Goal: Information Seeking & Learning: Learn about a topic

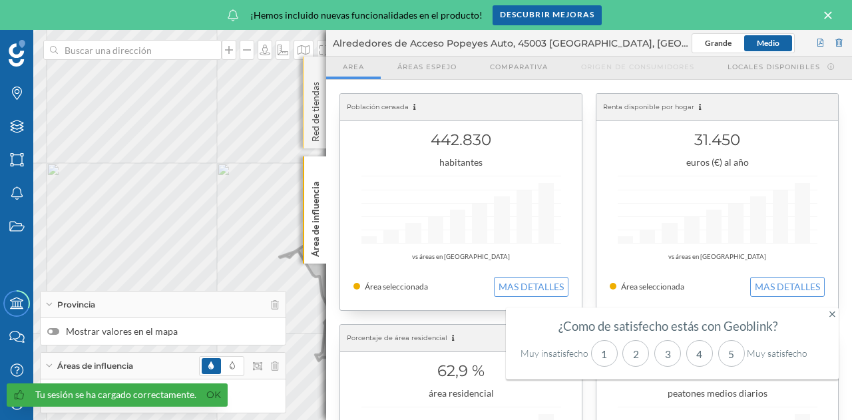
click at [317, 122] on p "Red de tiendas" at bounding box center [315, 109] width 13 height 65
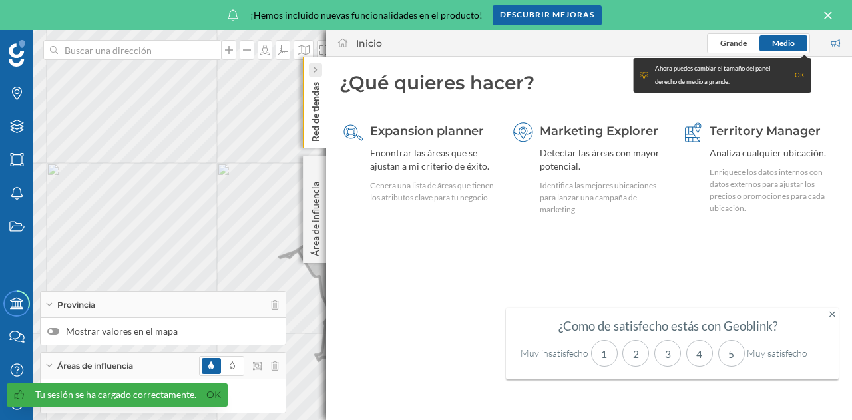
click at [315, 66] on icon at bounding box center [315, 70] width 4 height 8
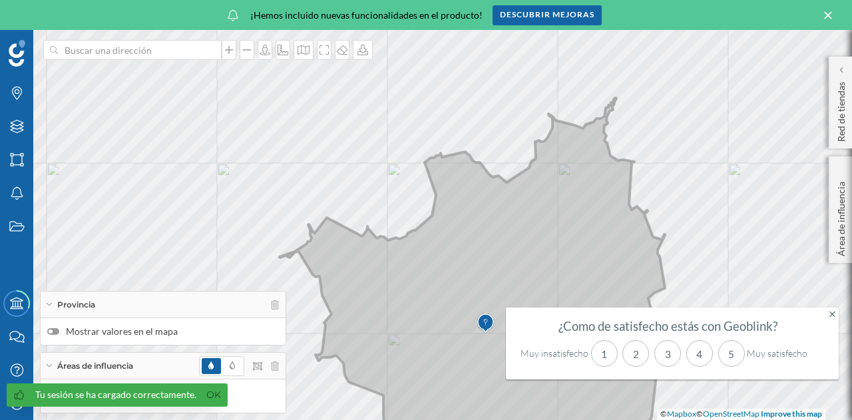
click at [822, 14] on icon at bounding box center [827, 15] width 15 height 12
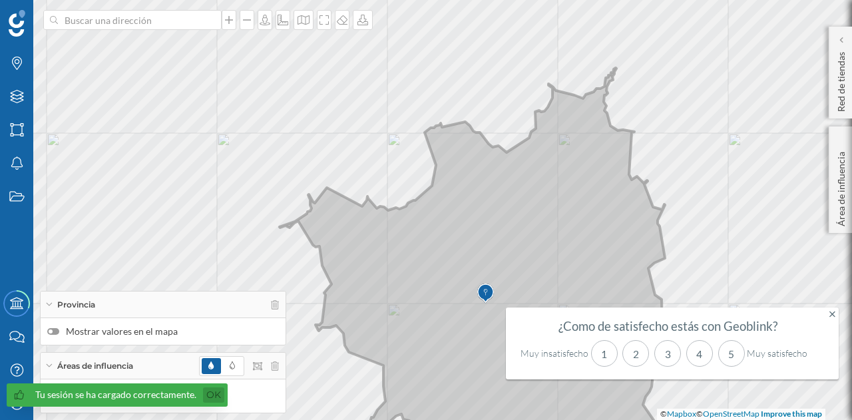
click at [214, 393] on link "Ok" at bounding box center [213, 394] width 21 height 15
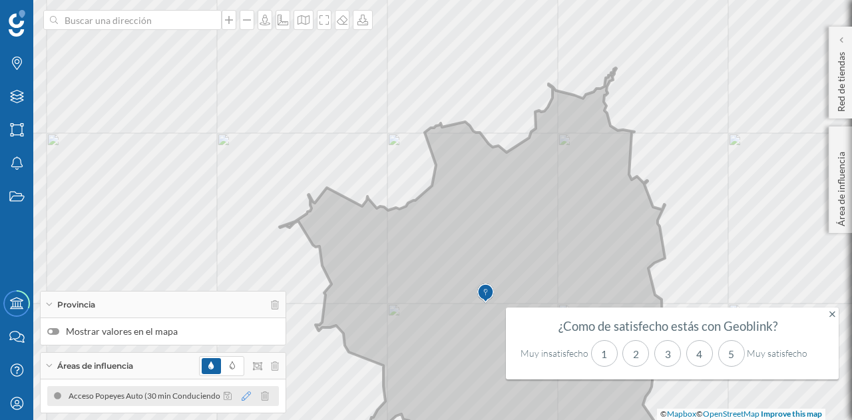
click at [250, 396] on icon at bounding box center [245, 395] width 9 height 9
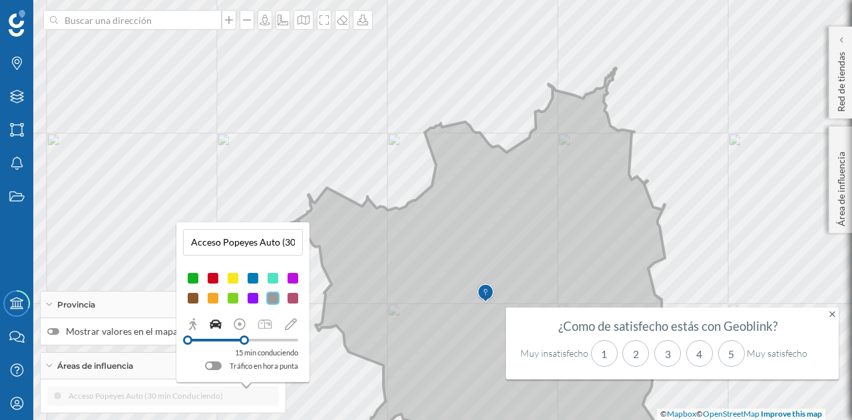
drag, startPoint x: 269, startPoint y: 338, endPoint x: 244, endPoint y: 342, distance: 24.9
click at [244, 342] on div at bounding box center [243, 339] width 9 height 9
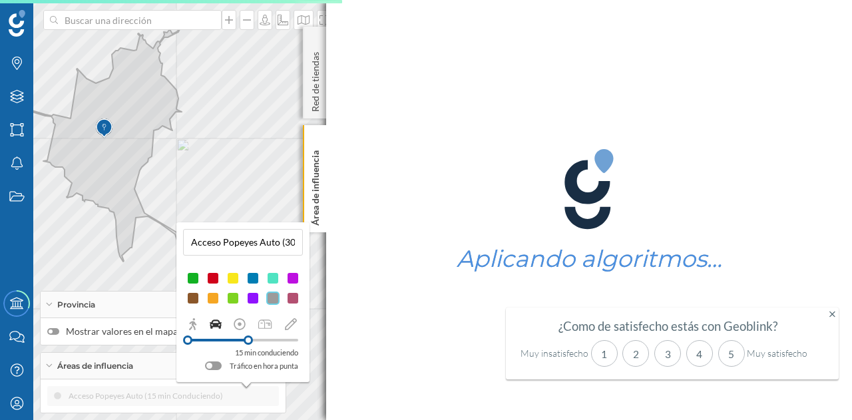
click at [132, 277] on div "© Mapbox © OpenStreetMap Improve this map" at bounding box center [426, 210] width 852 height 420
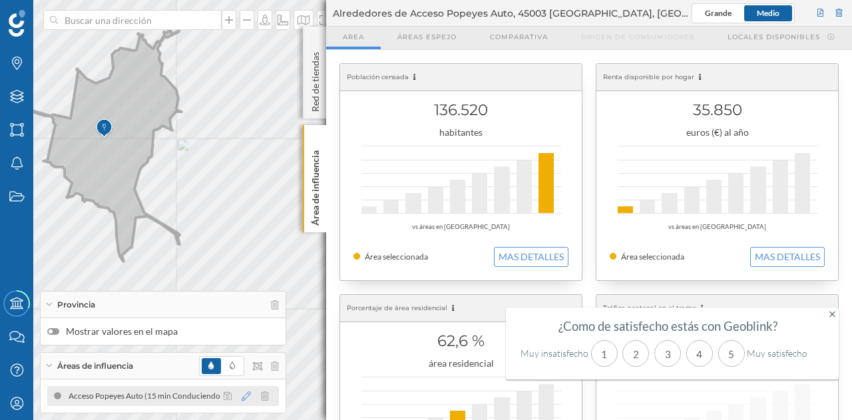
click at [245, 394] on icon at bounding box center [245, 395] width 9 height 9
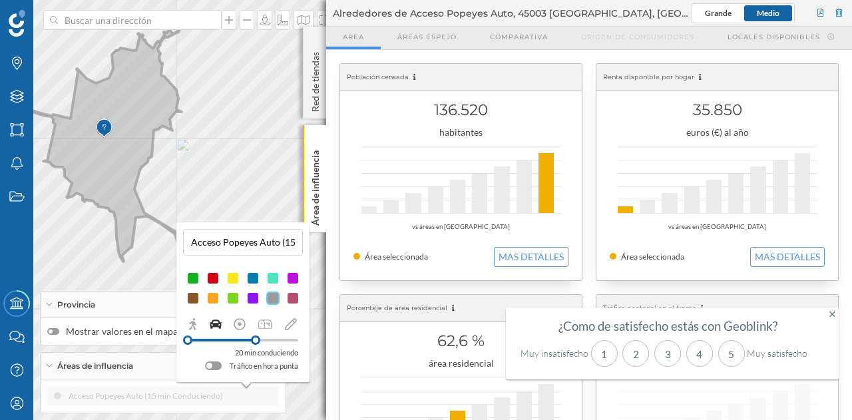
click at [257, 339] on div at bounding box center [255, 339] width 9 height 9
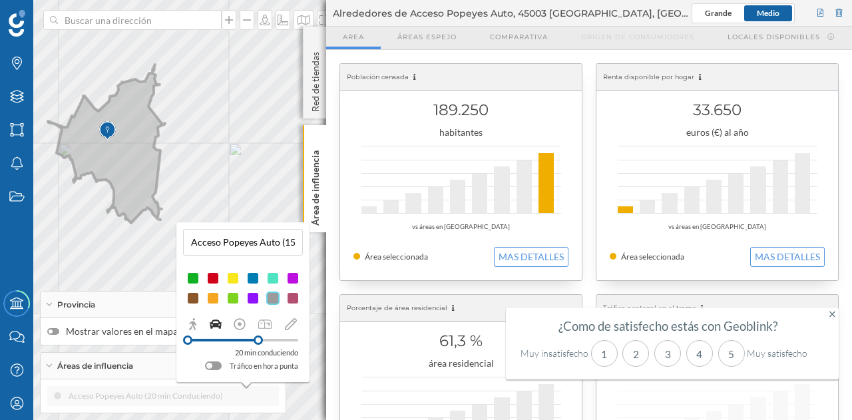
click at [185, 400] on div "Acceso Popeyes Auto (20 min Conduciendo)" at bounding box center [163, 396] width 232 height 20
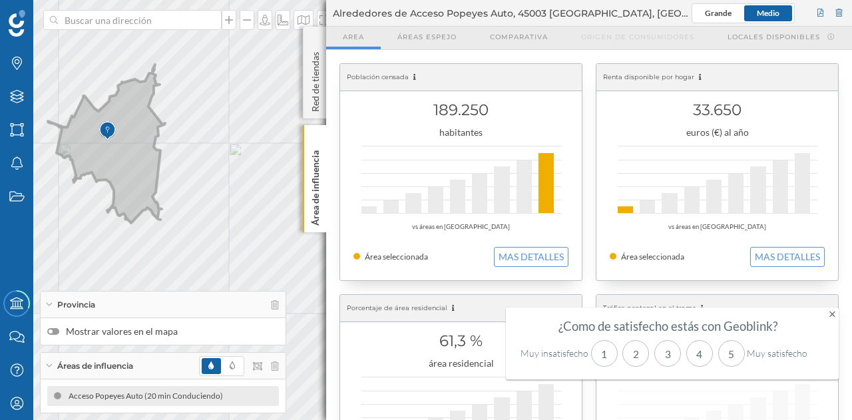
click at [275, 358] on div at bounding box center [239, 366] width 80 height 20
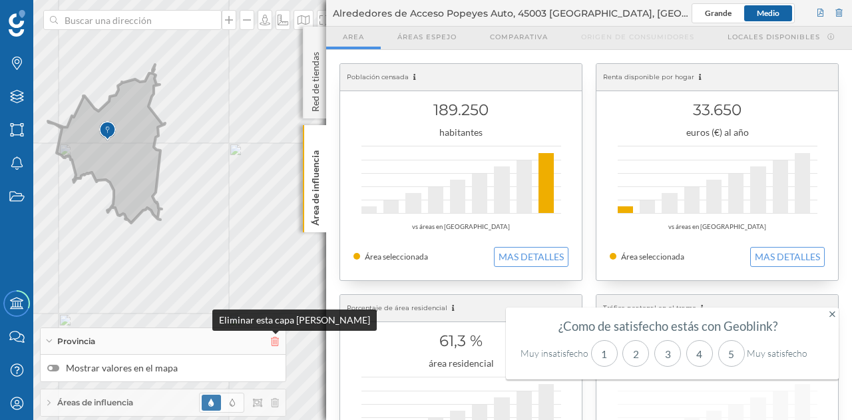
click at [275, 338] on icon at bounding box center [275, 341] width 8 height 9
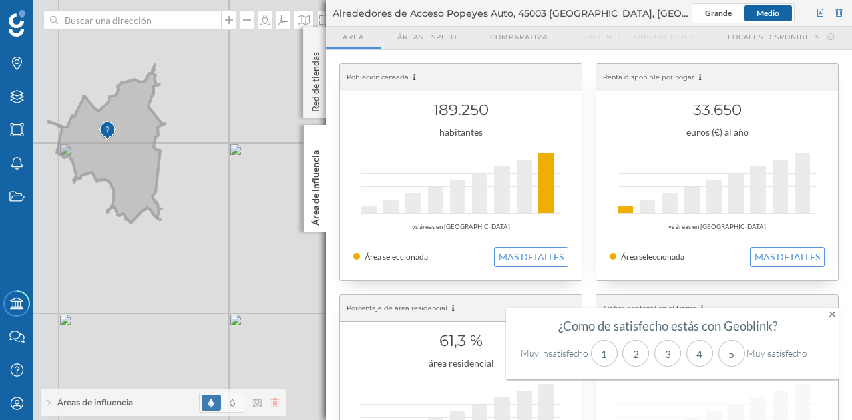
click at [275, 400] on icon at bounding box center [275, 402] width 8 height 9
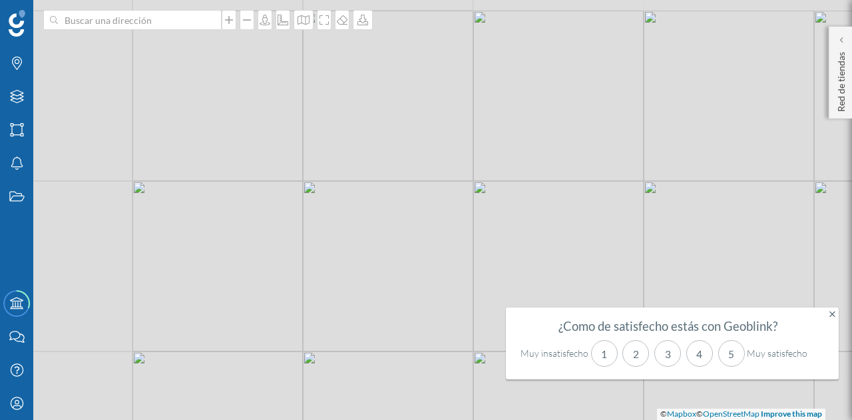
drag, startPoint x: 210, startPoint y: 253, endPoint x: 454, endPoint y: 291, distance: 247.1
click at [454, 291] on div "© Mapbox © OpenStreetMap Improve this map" at bounding box center [426, 210] width 852 height 420
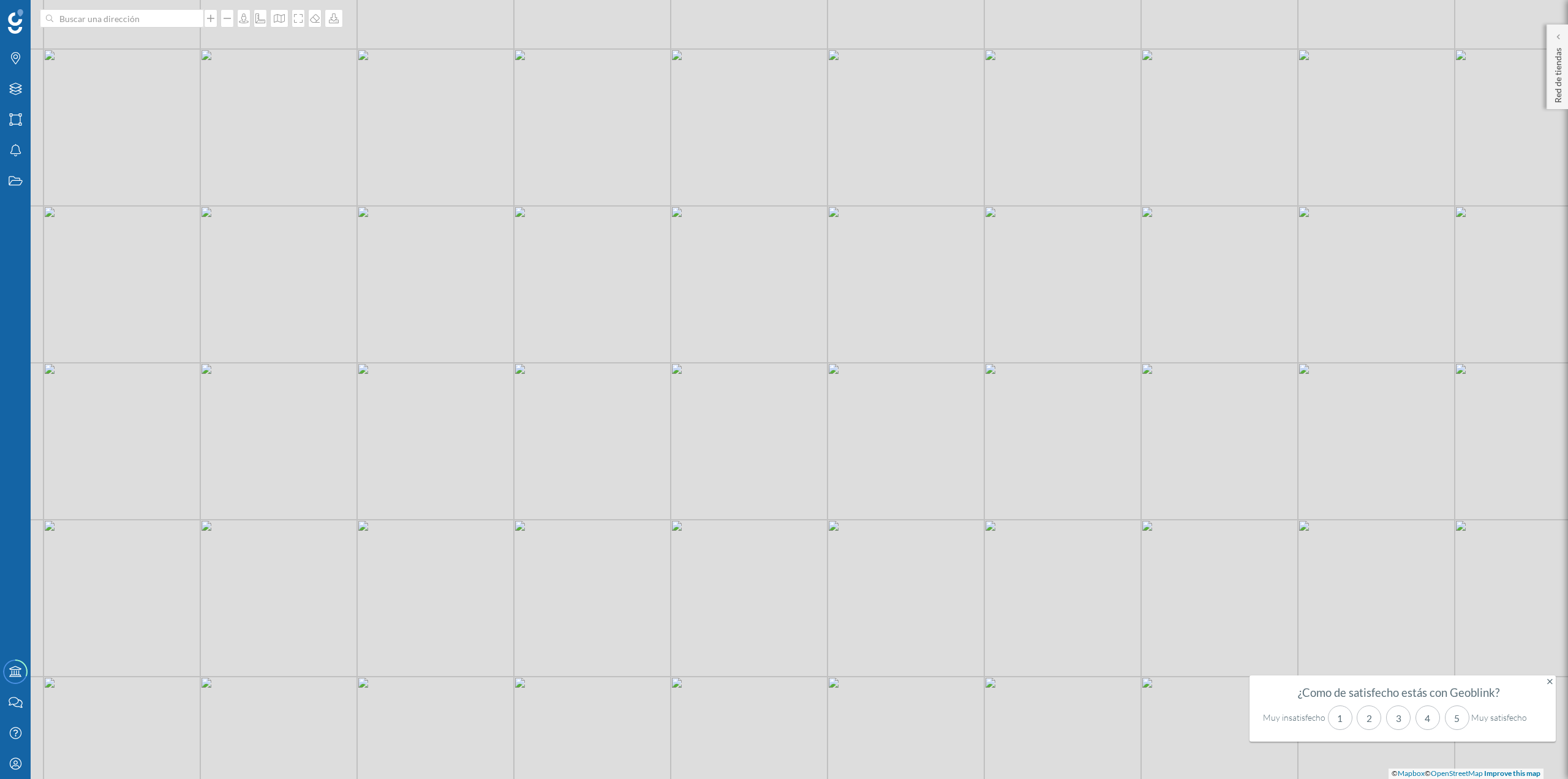
drag, startPoint x: 777, startPoint y: 307, endPoint x: 792, endPoint y: 436, distance: 129.9
click at [784, 386] on div "© Mapbox © OpenStreetMap Improve this map" at bounding box center [784, 390] width 1568 height 779
drag, startPoint x: 740, startPoint y: 410, endPoint x: 746, endPoint y: 509, distance: 99.2
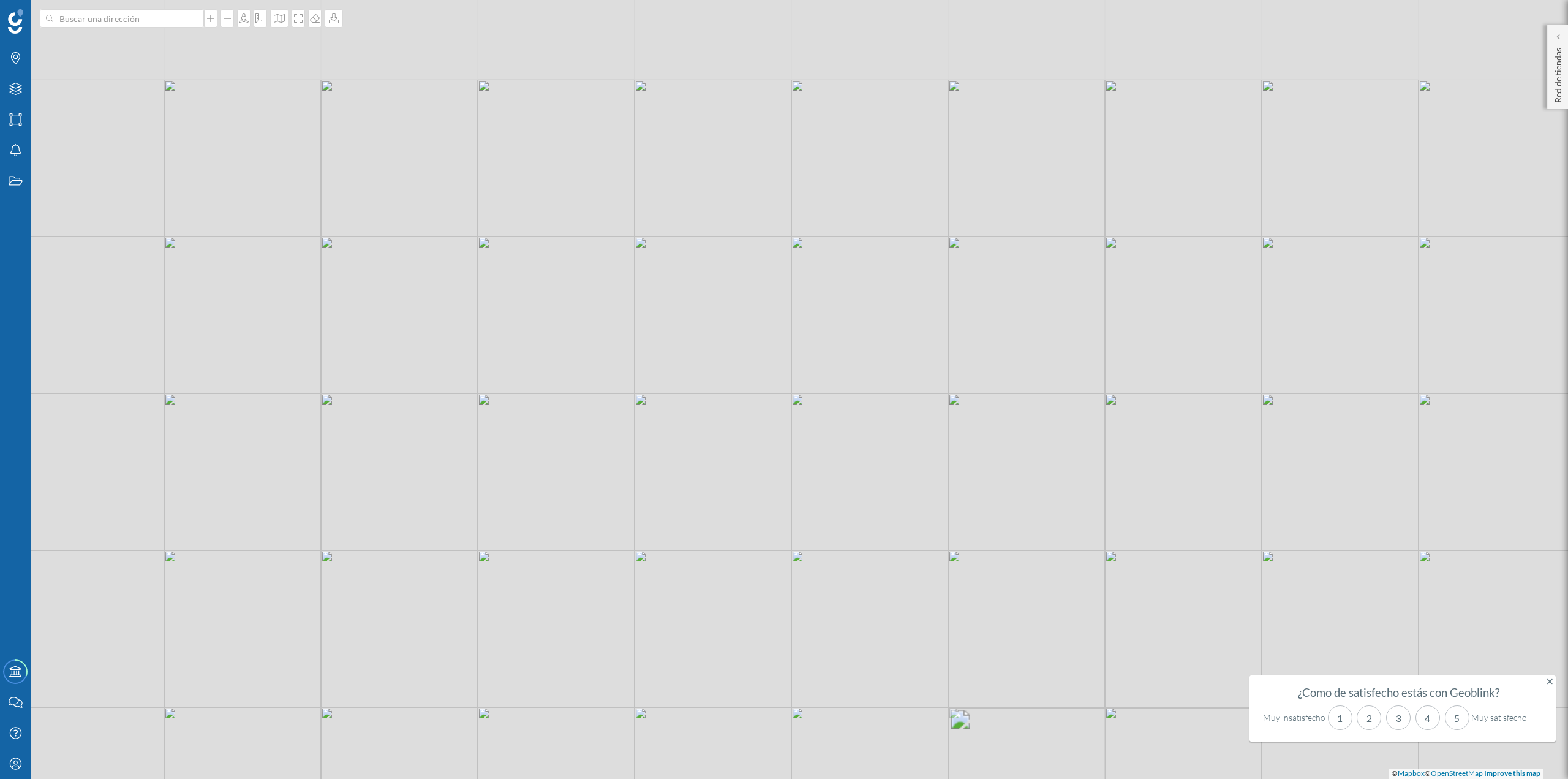
click at [746, 386] on div "© Mapbox © OpenStreetMap Improve this map" at bounding box center [784, 390] width 1568 height 779
drag, startPoint x: 776, startPoint y: 535, endPoint x: 792, endPoint y: 463, distance: 73.8
click at [784, 386] on div "© Mapbox © OpenStreetMap Improve this map" at bounding box center [784, 390] width 1568 height 779
drag, startPoint x: 809, startPoint y: 391, endPoint x: 809, endPoint y: 501, distance: 110.0
click at [784, 386] on div "© Mapbox © OpenStreetMap Improve this map" at bounding box center [784, 390] width 1568 height 779
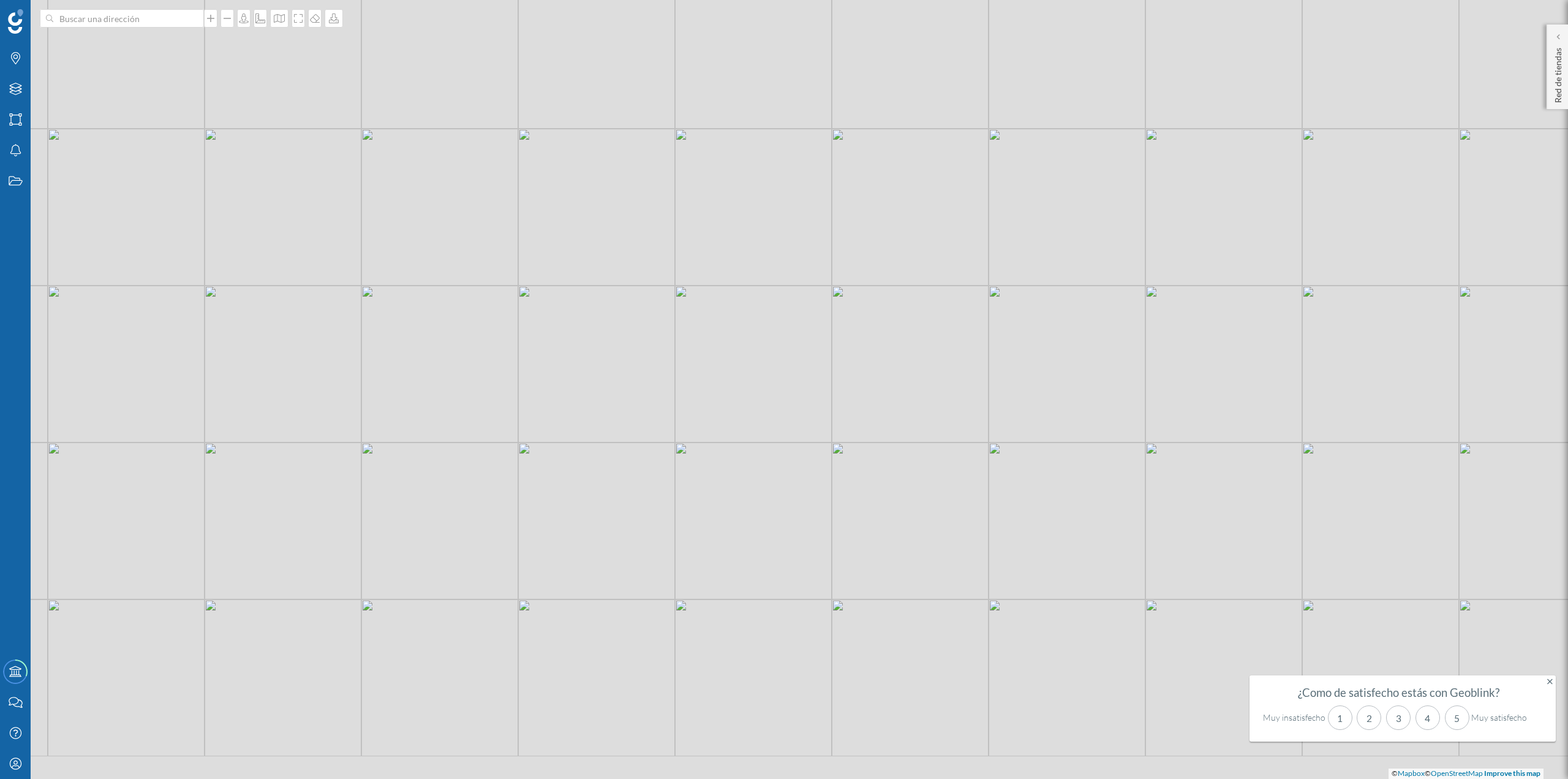
drag, startPoint x: 796, startPoint y: 529, endPoint x: 796, endPoint y: 487, distance: 42.0
click at [784, 386] on div "© Mapbox © OpenStreetMap Improve this map" at bounding box center [784, 390] width 1568 height 779
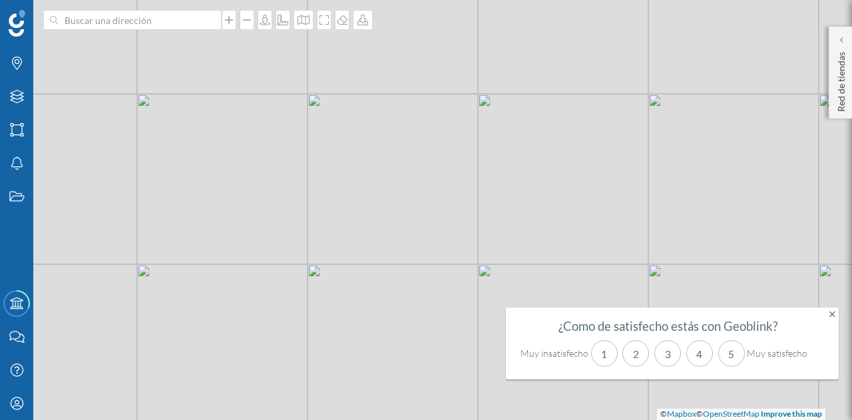
click at [834, 318] on icon at bounding box center [832, 313] width 6 height 9
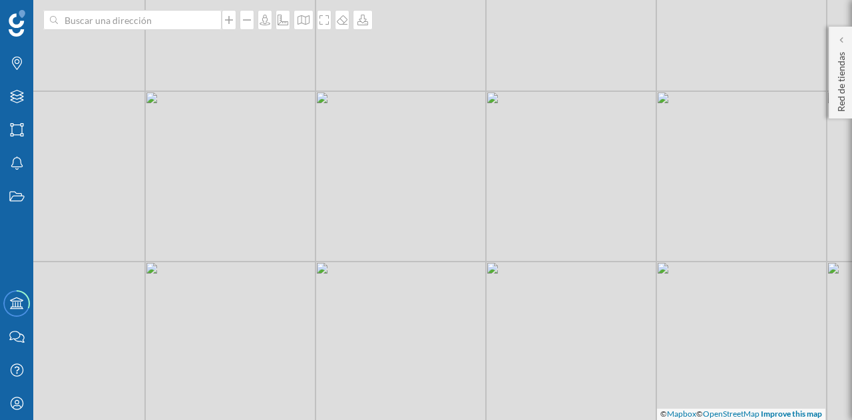
drag, startPoint x: 498, startPoint y: 285, endPoint x: 501, endPoint y: 279, distance: 6.8
click at [500, 281] on div "© Mapbox © OpenStreetMap Improve this map" at bounding box center [426, 210] width 852 height 420
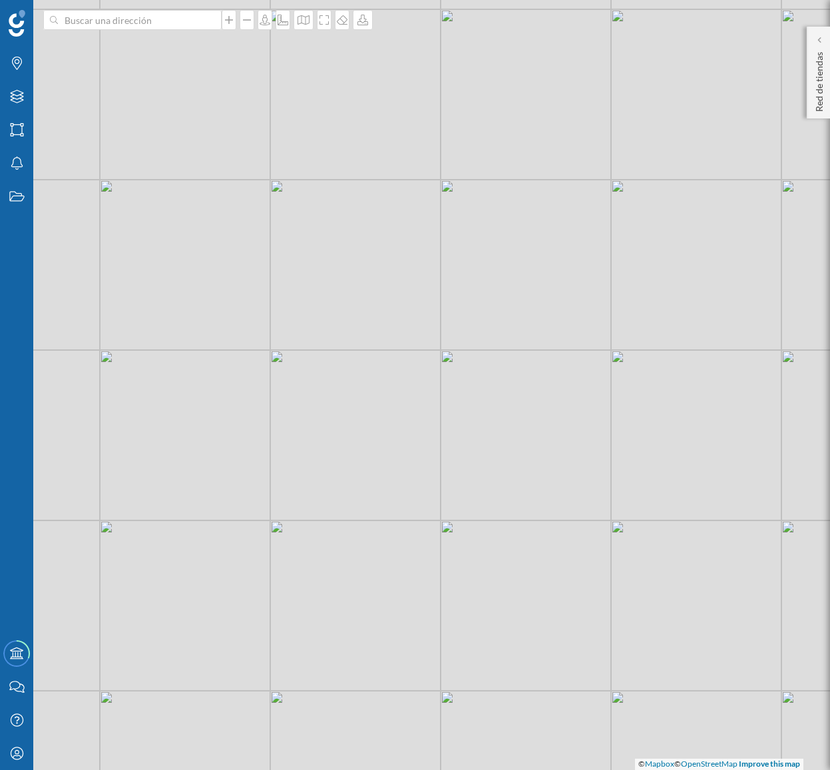
drag, startPoint x: 583, startPoint y: 377, endPoint x: 543, endPoint y: 456, distance: 89.6
click at [552, 419] on div "© Mapbox © OpenStreetMap Improve this map" at bounding box center [415, 385] width 830 height 770
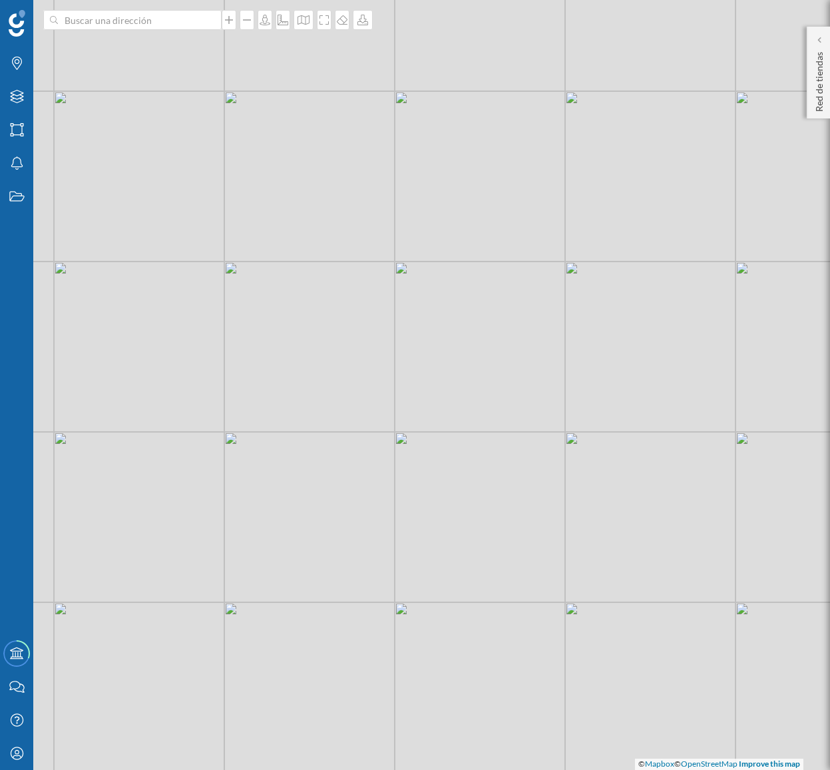
drag, startPoint x: 496, startPoint y: 426, endPoint x: 492, endPoint y: 478, distance: 52.7
click at [492, 419] on div "© Mapbox © OpenStreetMap Improve this map" at bounding box center [415, 385] width 830 height 770
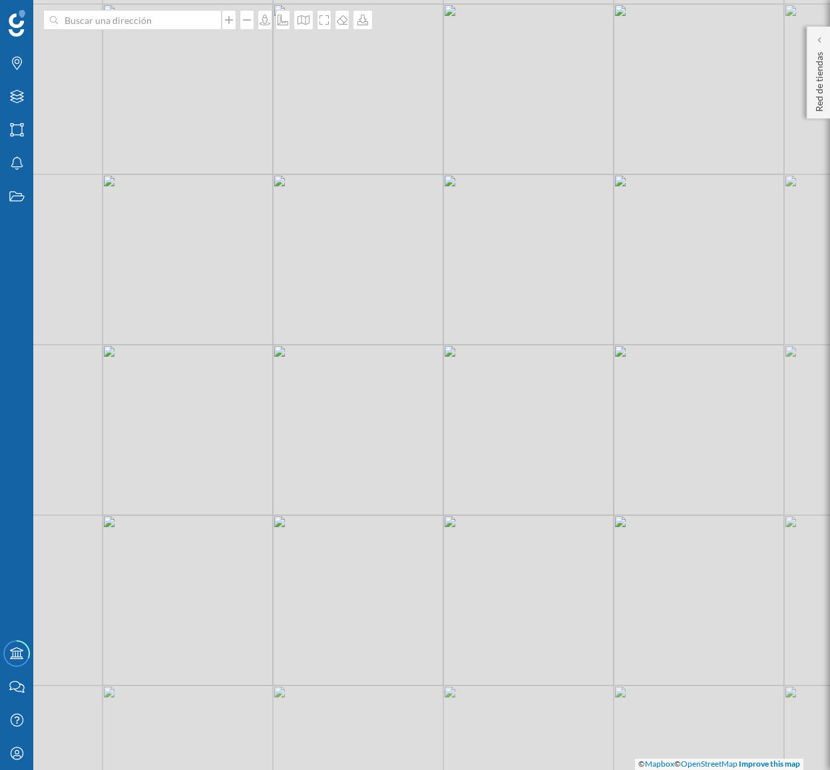
drag, startPoint x: 488, startPoint y: 472, endPoint x: 490, endPoint y: 432, distance: 40.0
click at [490, 419] on div "© Mapbox © OpenStreetMap Improve this map" at bounding box center [415, 385] width 830 height 770
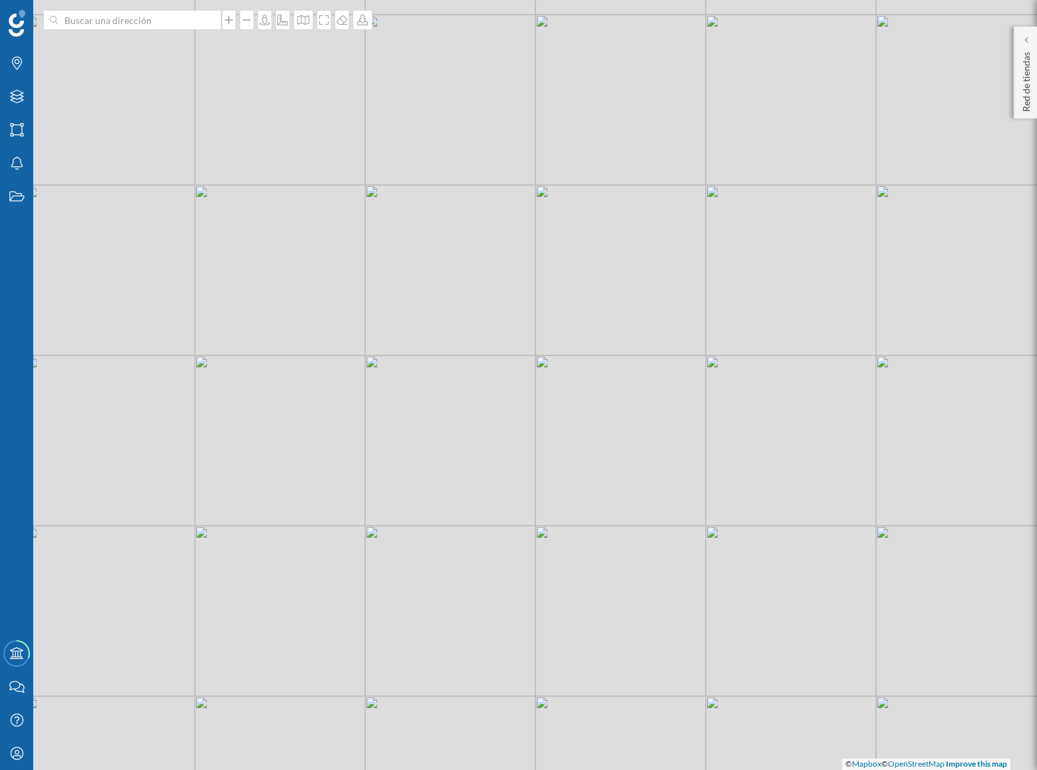
drag, startPoint x: 683, startPoint y: 372, endPoint x: 665, endPoint y: 366, distance: 18.9
click at [665, 366] on div "© Mapbox © OpenStreetMap Improve this map" at bounding box center [518, 385] width 1037 height 770
